Goal: Task Accomplishment & Management: Manage account settings

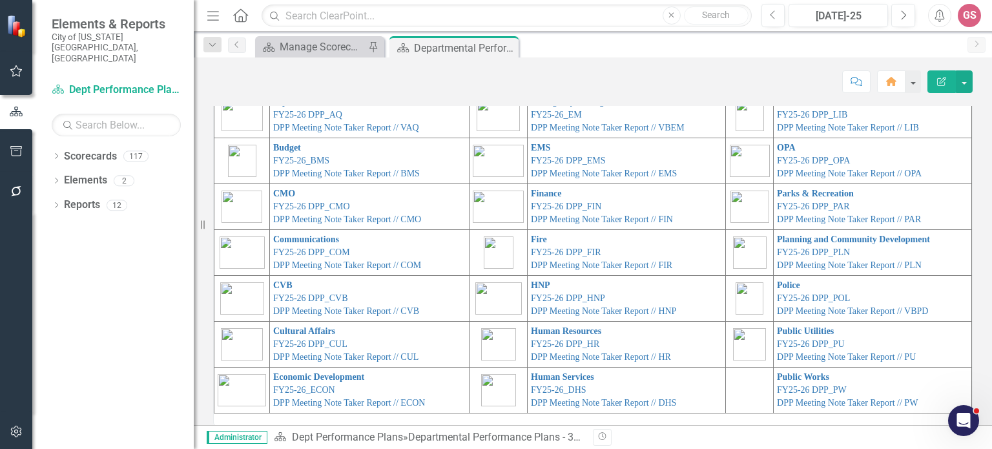
scroll to position [73, 0]
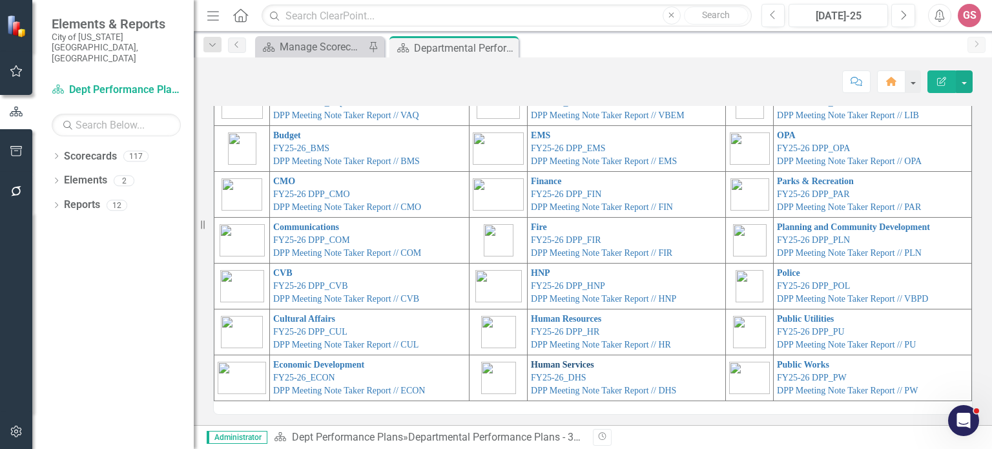
click at [531, 365] on link "Human Services" at bounding box center [562, 365] width 63 height 10
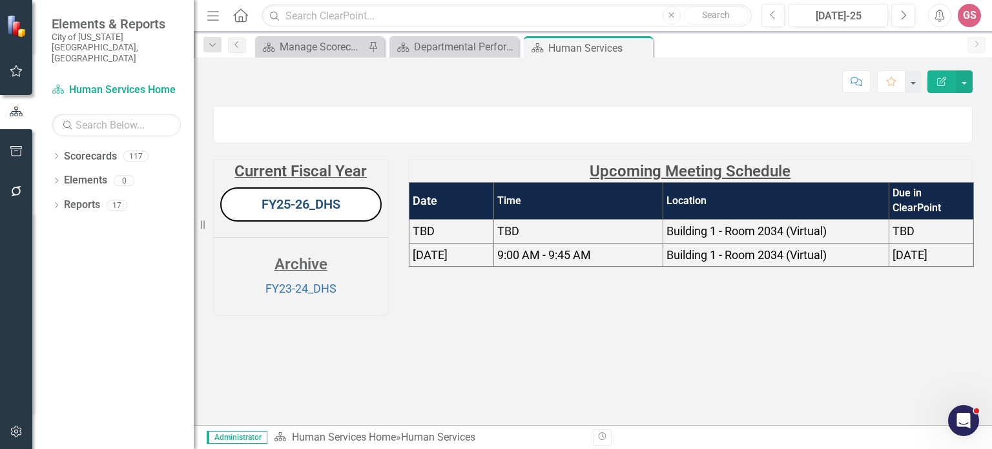
click at [305, 212] on link "FY25-26_DHS" at bounding box center [300, 203] width 79 height 15
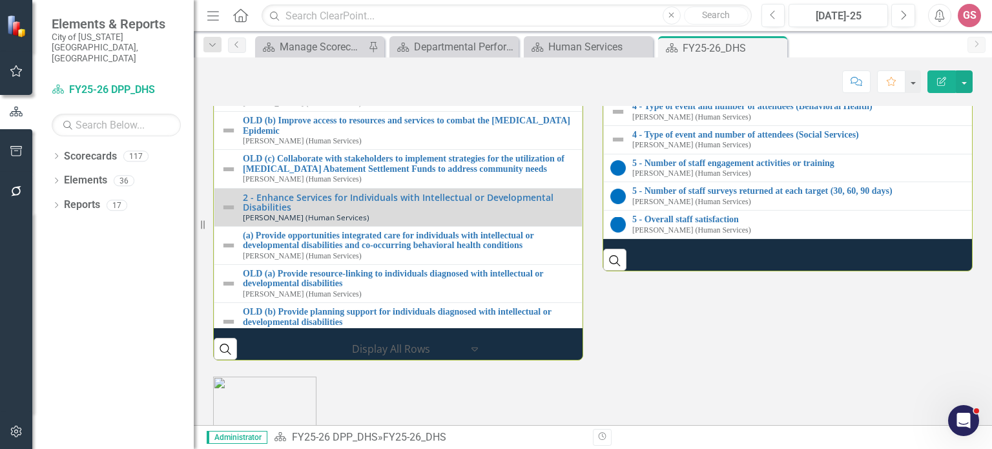
scroll to position [1731, 0]
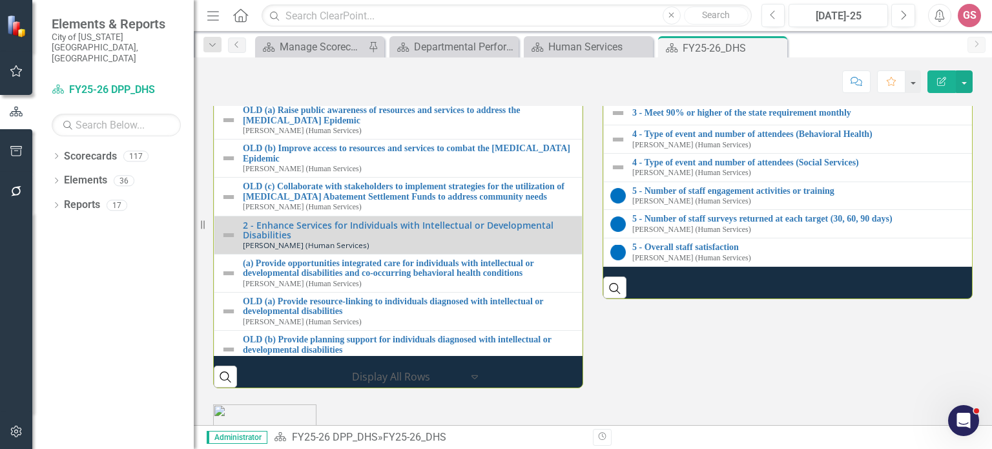
click at [817, 45] on th "Performance Measures" at bounding box center [790, 32] width 373 height 25
click at [817, 45] on th "Performance Measures Sort Ascending" at bounding box center [791, 32] width 374 height 25
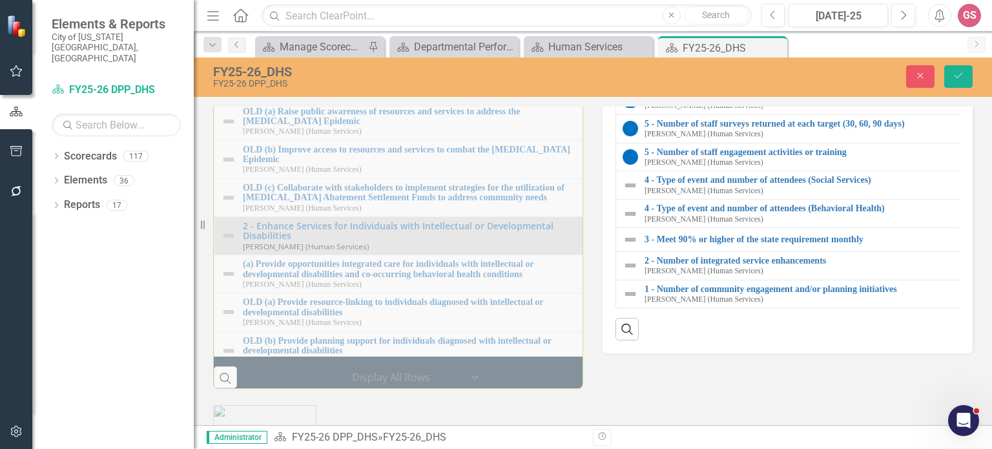
click at [927, 46] on link "Link View Page" at bounding box center [935, 37] width 56 height 17
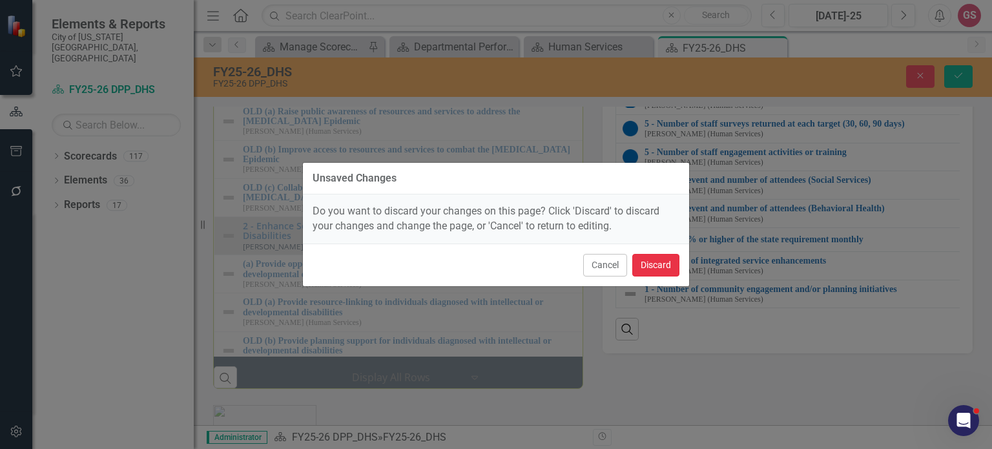
click at [648, 269] on button "Discard" at bounding box center [655, 265] width 47 height 23
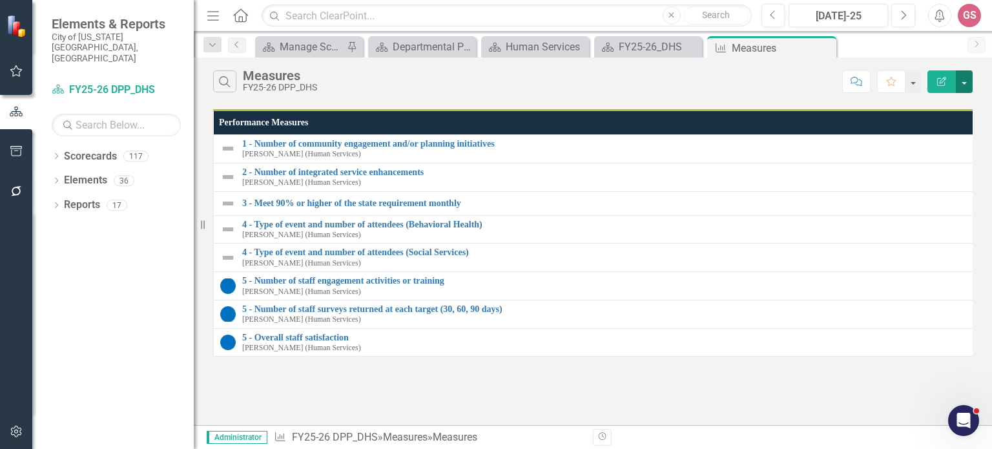
click at [957, 83] on button "button" at bounding box center [963, 81] width 17 height 23
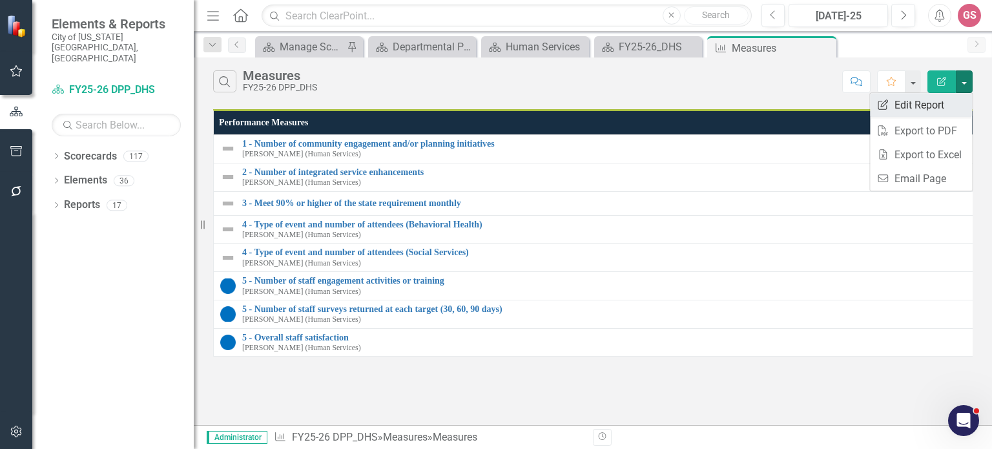
click at [928, 103] on link "Edit Report Edit Report" at bounding box center [921, 105] width 102 height 24
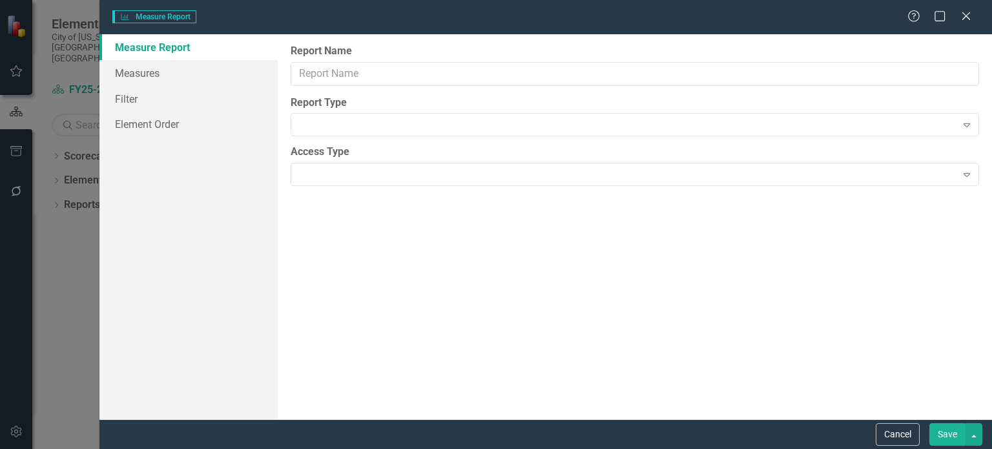
type input "Measures"
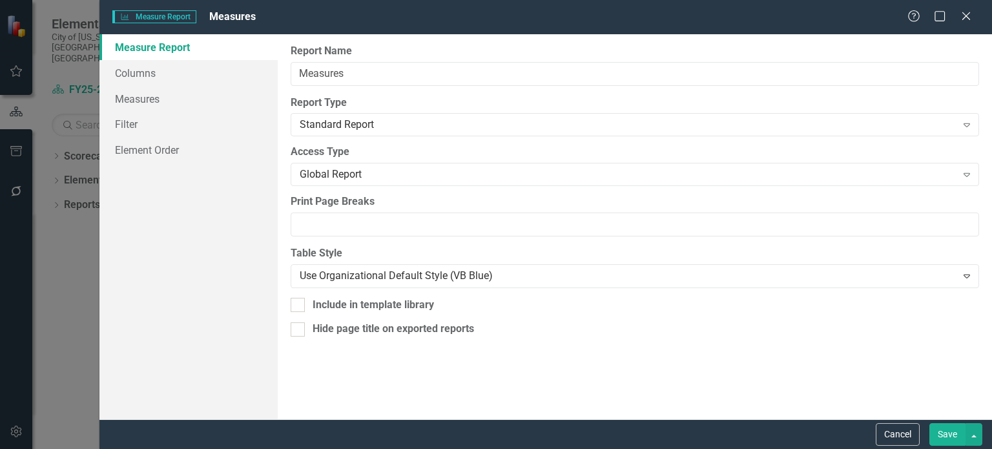
click at [75, 267] on div "Measure Measure Report Measures Help Maximize Close Measure Report Columns Meas…" at bounding box center [496, 224] width 992 height 449
click at [964, 18] on icon at bounding box center [966, 16] width 10 height 10
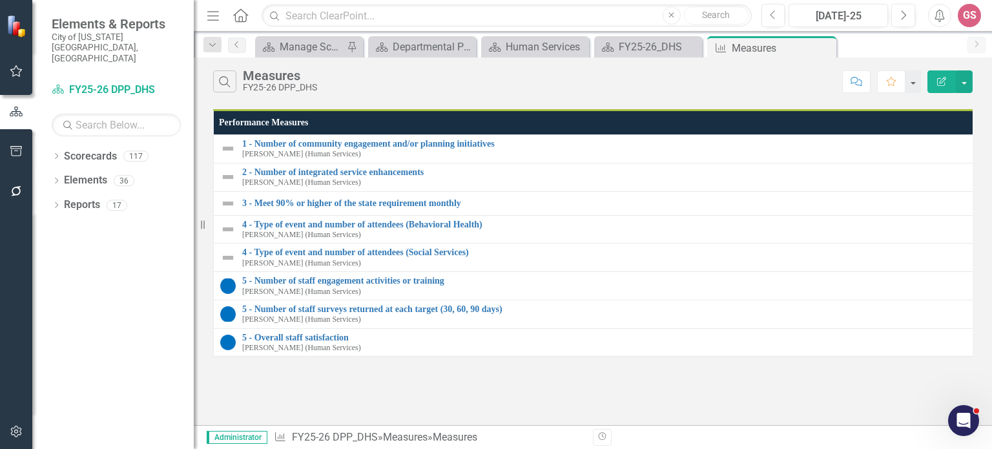
click at [414, 128] on th "Performance Measures" at bounding box center [599, 122] width 770 height 25
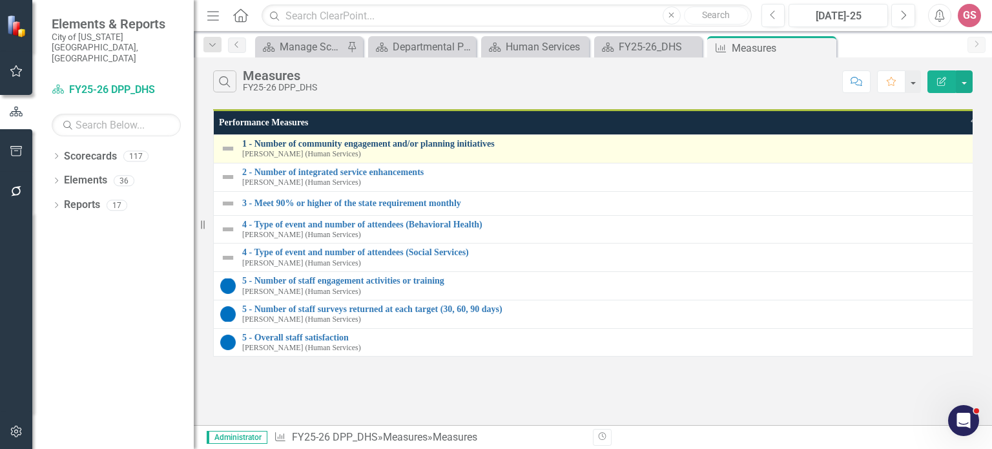
click at [408, 140] on link "1 - Number of community engagement and/or planning initiatives" at bounding box center [610, 144] width 736 height 10
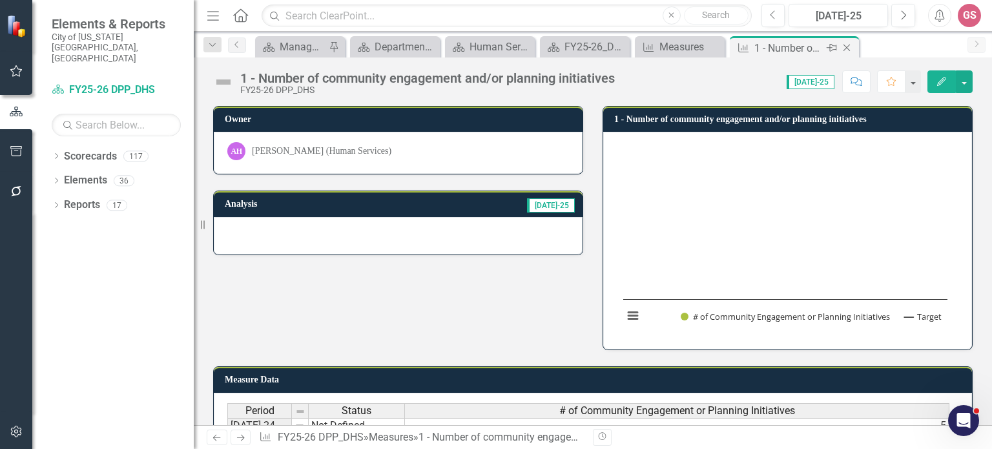
click at [846, 48] on icon at bounding box center [846, 48] width 7 height 7
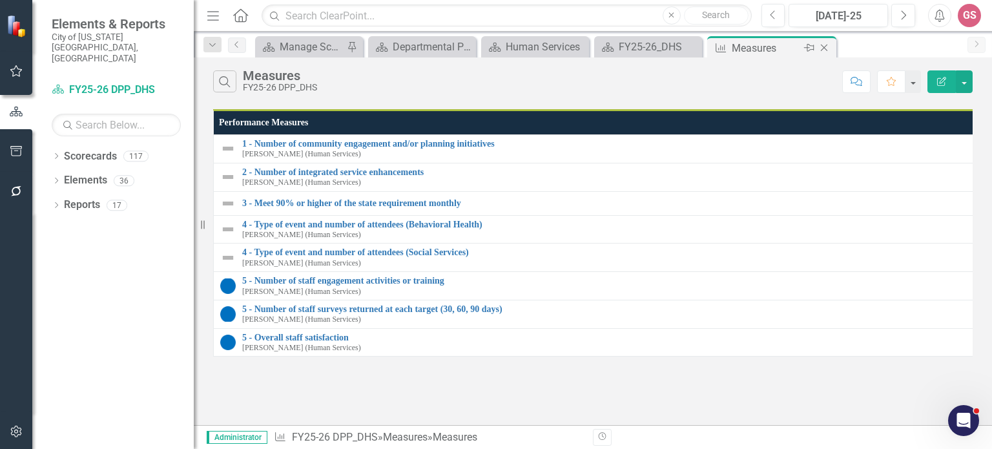
click at [824, 48] on icon "Close" at bounding box center [823, 48] width 13 height 10
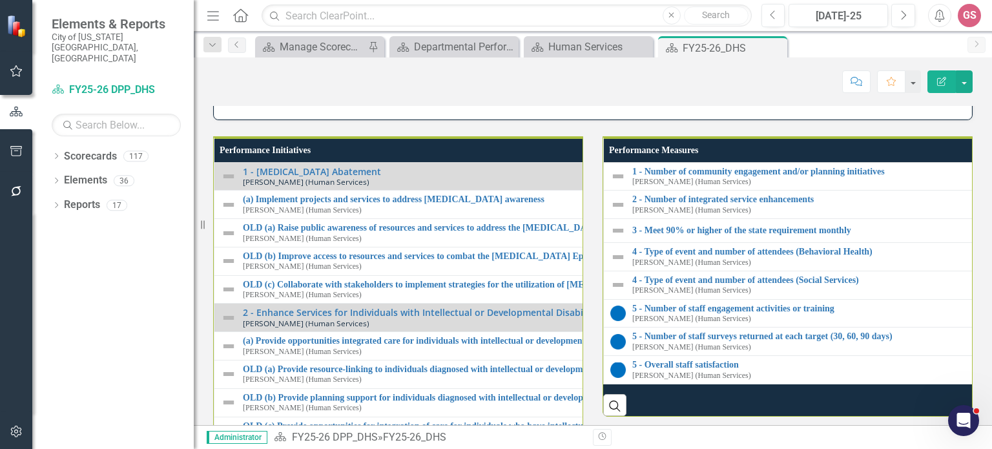
scroll to position [1743, 0]
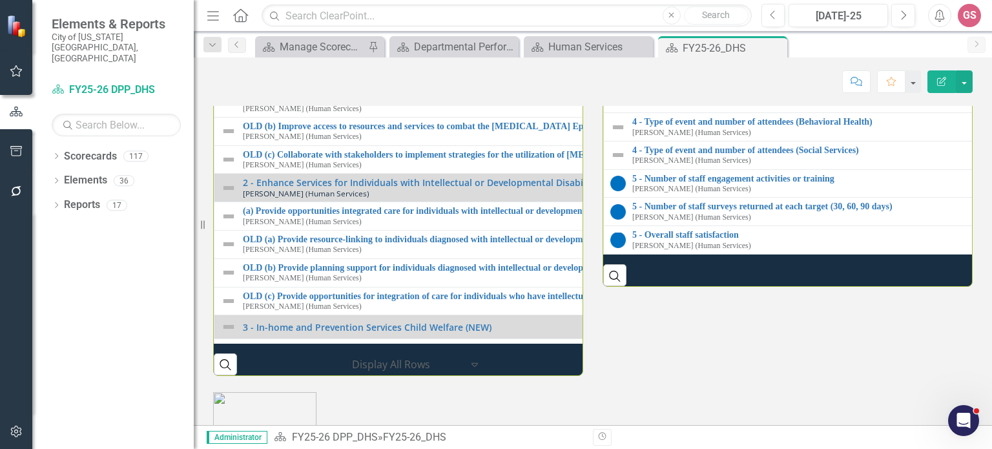
click at [673, 46] on link "1 - Number of community engagement and/or planning initiatives" at bounding box center [990, 42] width 717 height 10
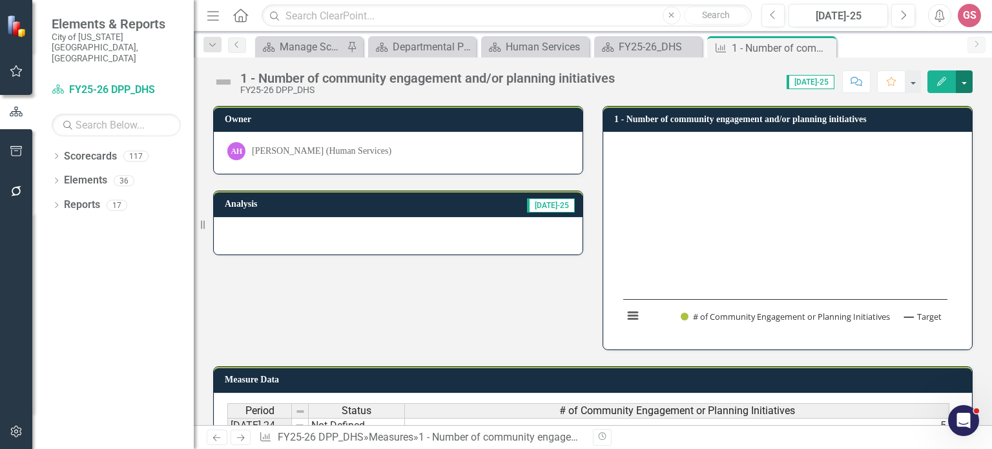
click at [964, 78] on button "button" at bounding box center [963, 81] width 17 height 23
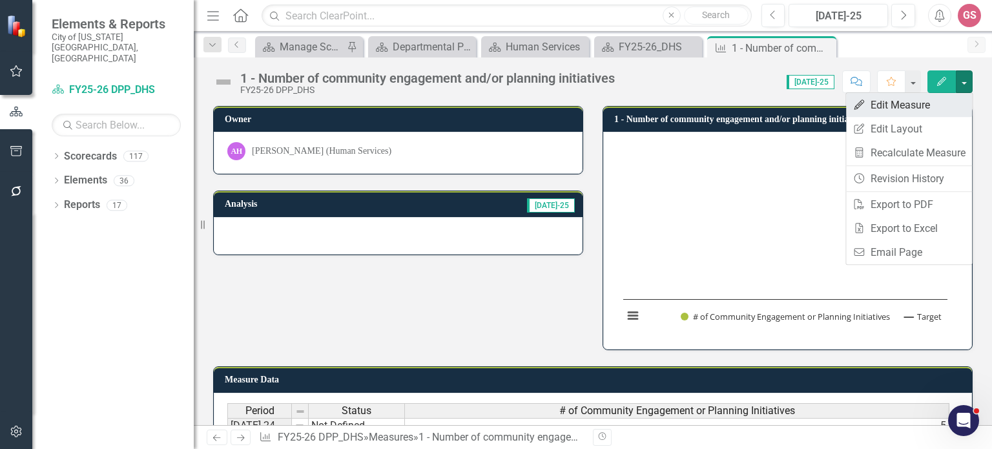
click at [930, 101] on link "Edit Edit Measure" at bounding box center [909, 105] width 126 height 24
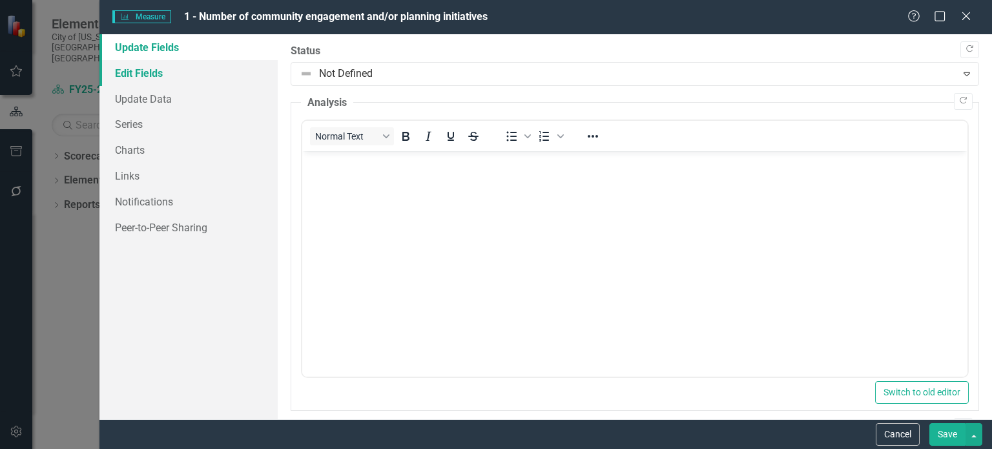
click at [162, 76] on link "Edit Fields" at bounding box center [188, 73] width 178 height 26
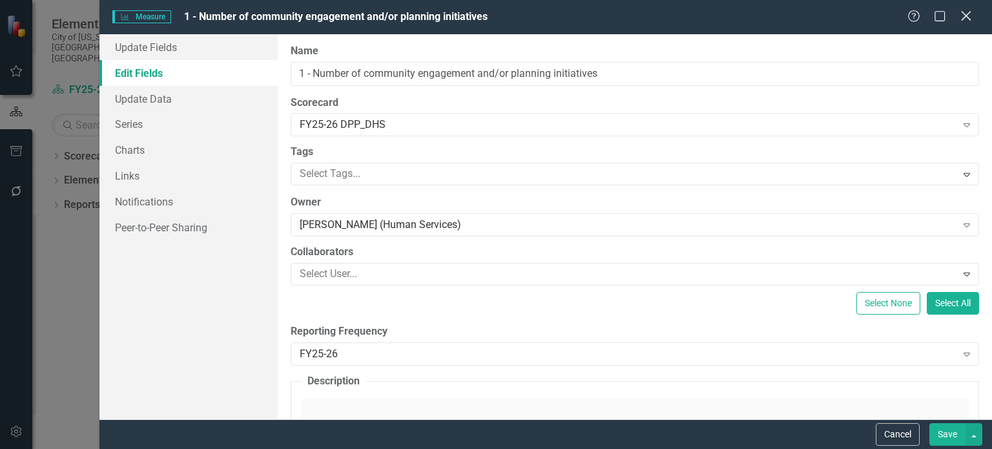
click at [965, 12] on icon "Close" at bounding box center [965, 16] width 16 height 12
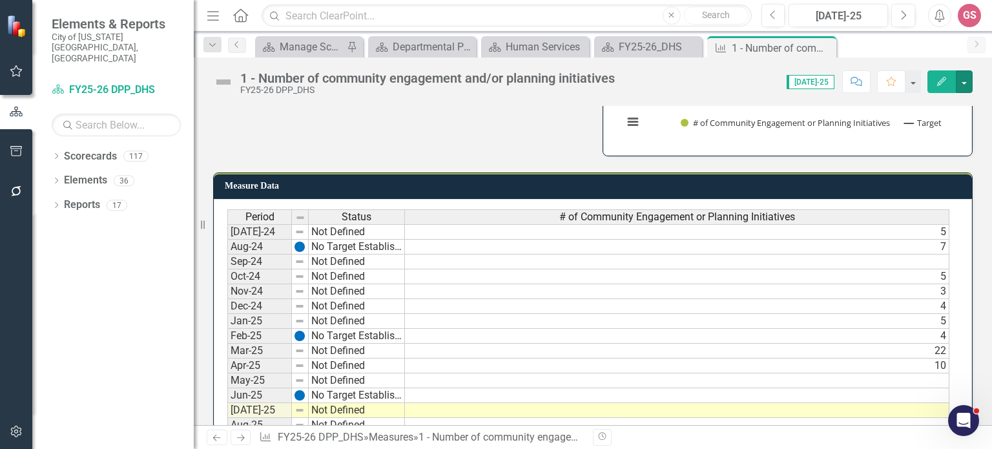
scroll to position [258, 0]
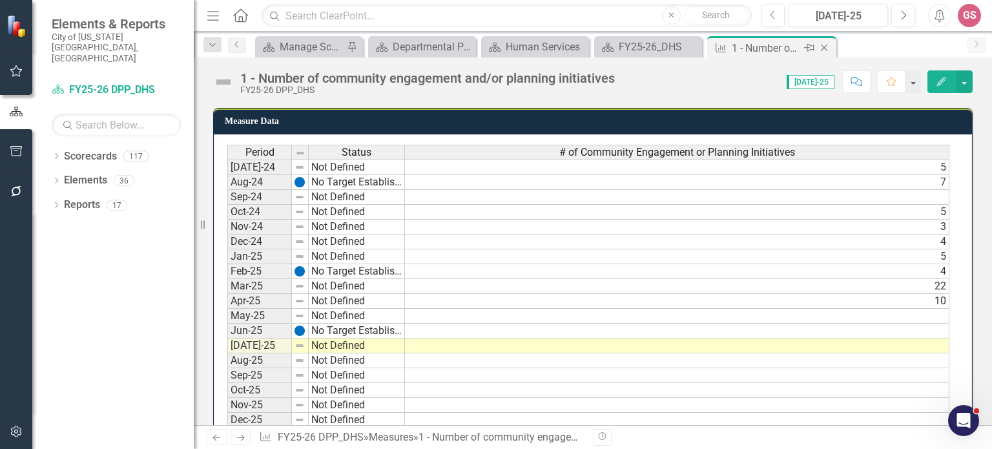
click at [825, 49] on icon at bounding box center [824, 48] width 7 height 7
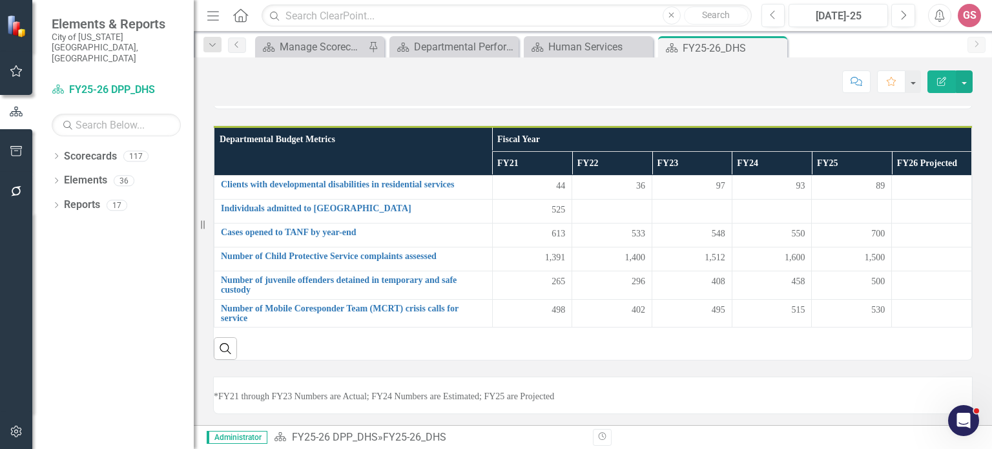
scroll to position [387, 0]
